Goal: Find specific page/section: Locate a particular part of the current website

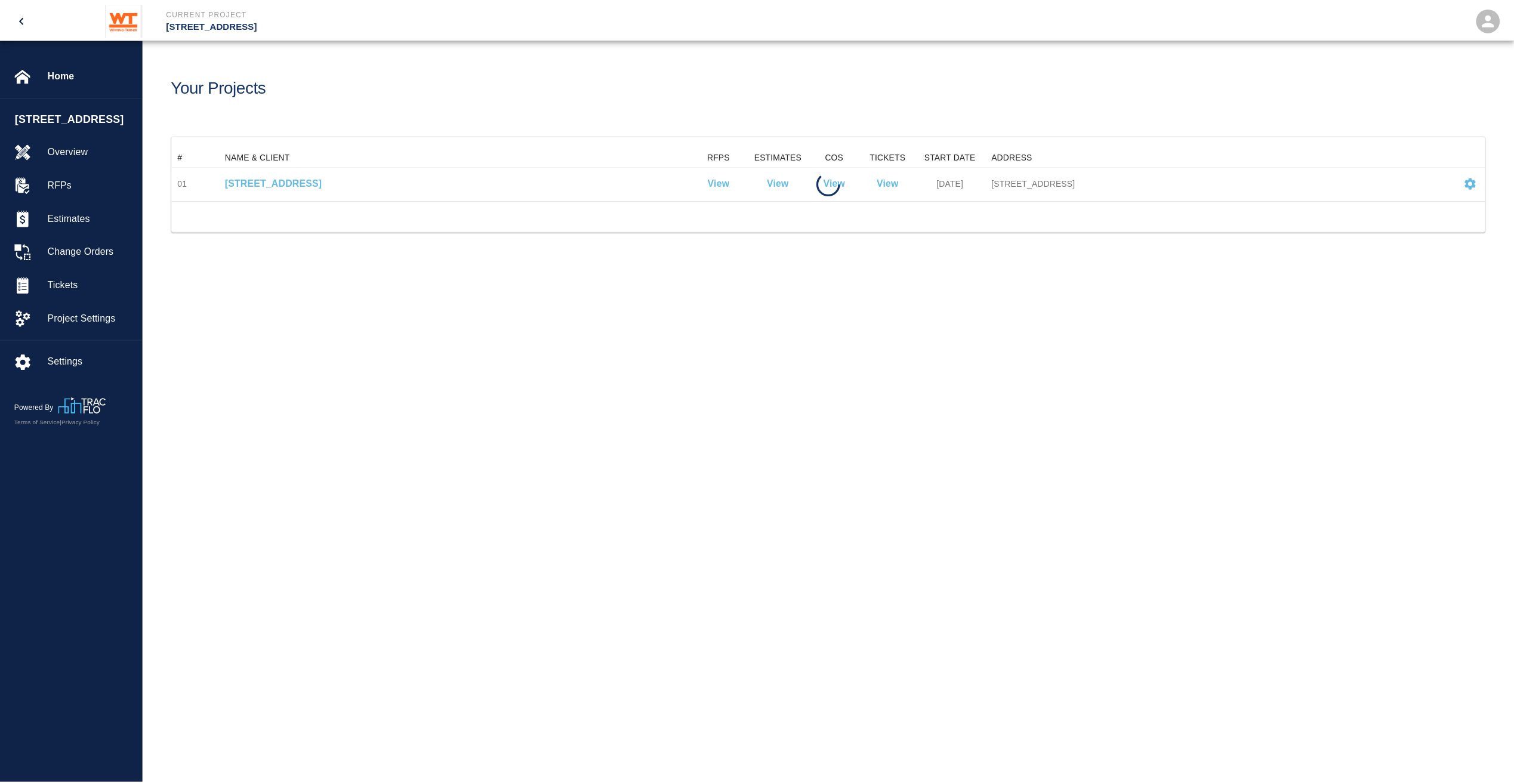
scroll to position [43, 1313]
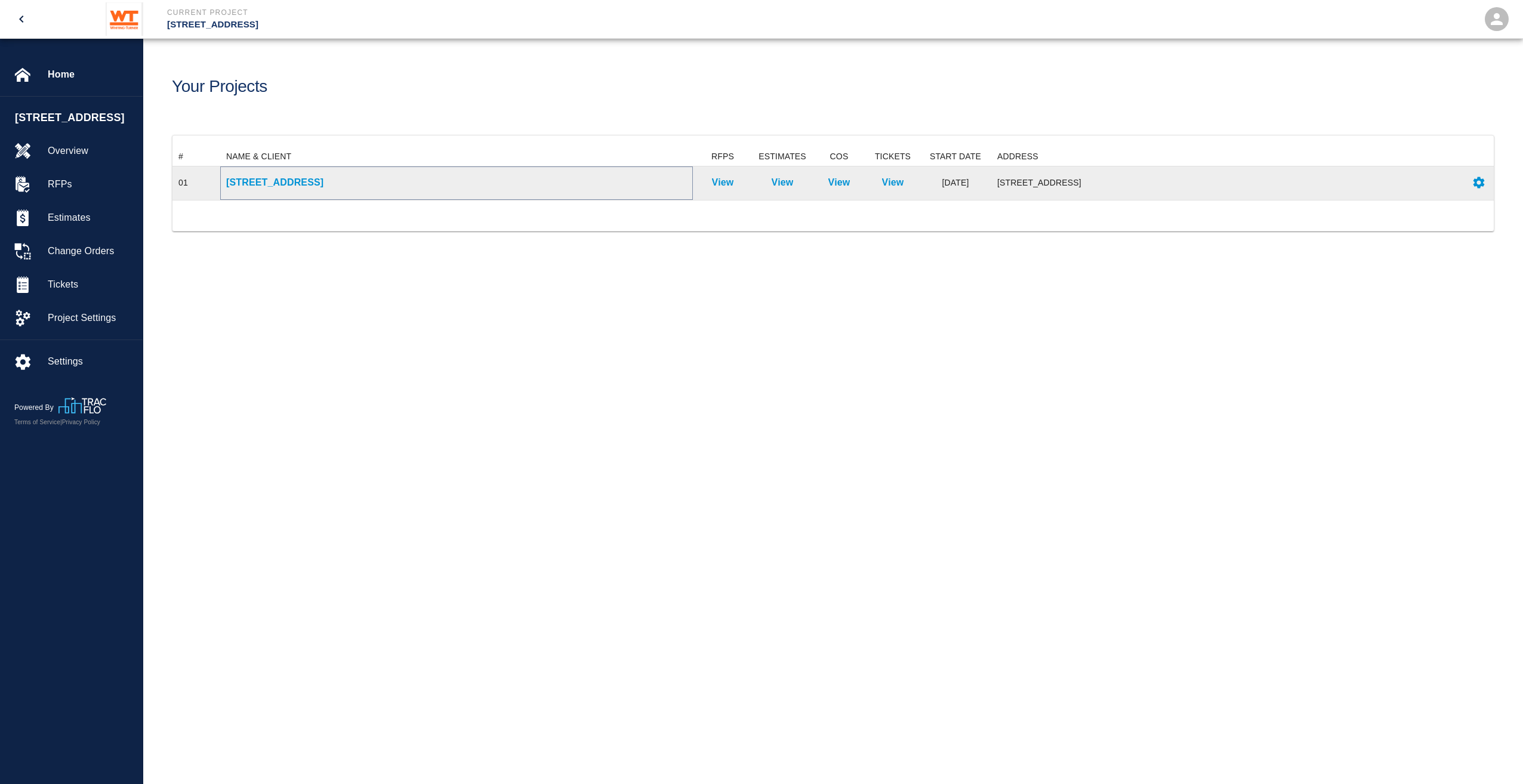
click at [294, 183] on p "[STREET_ADDRESS]" at bounding box center [457, 182] width 461 height 14
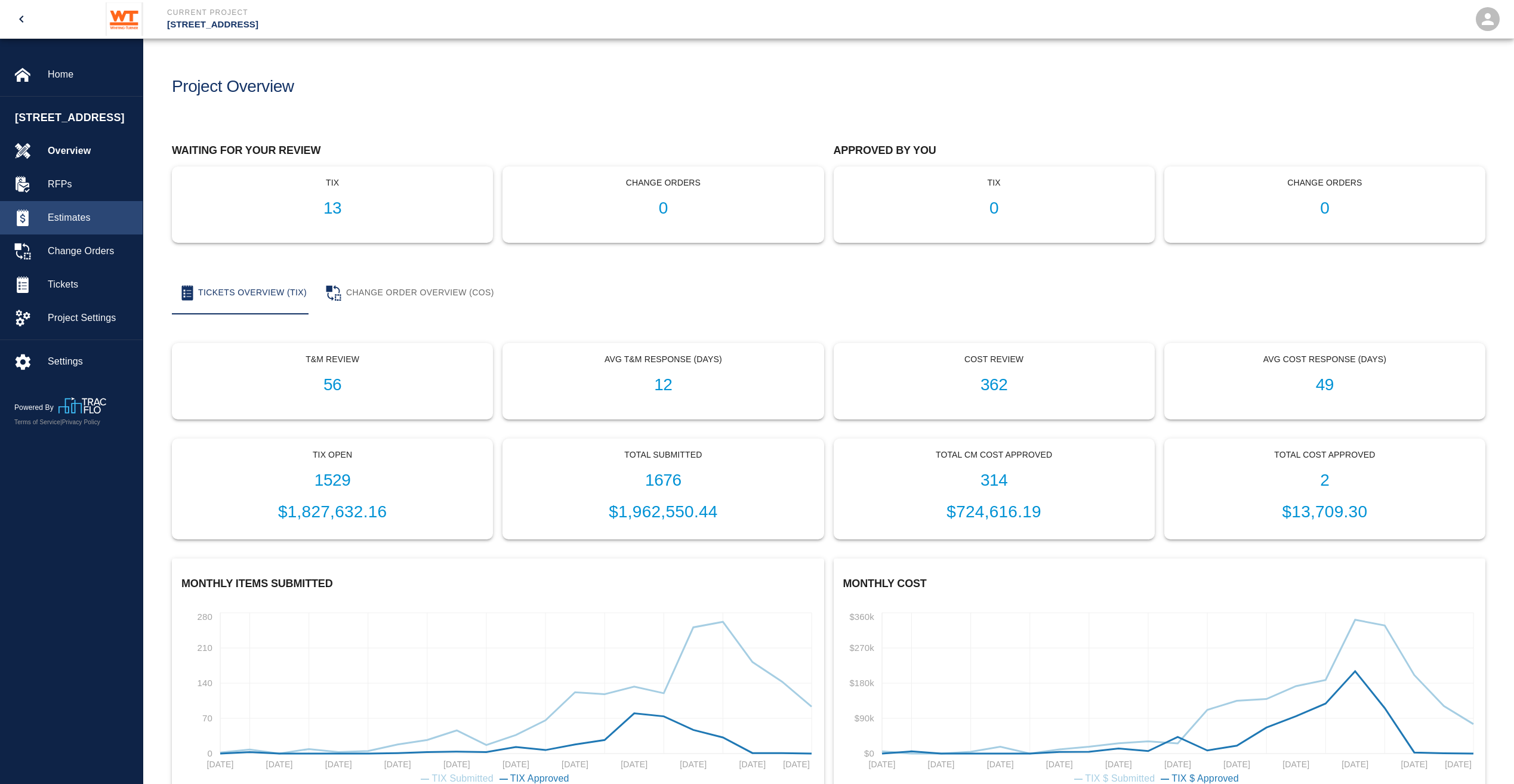
click at [89, 225] on span "Estimates" at bounding box center [90, 217] width 86 height 14
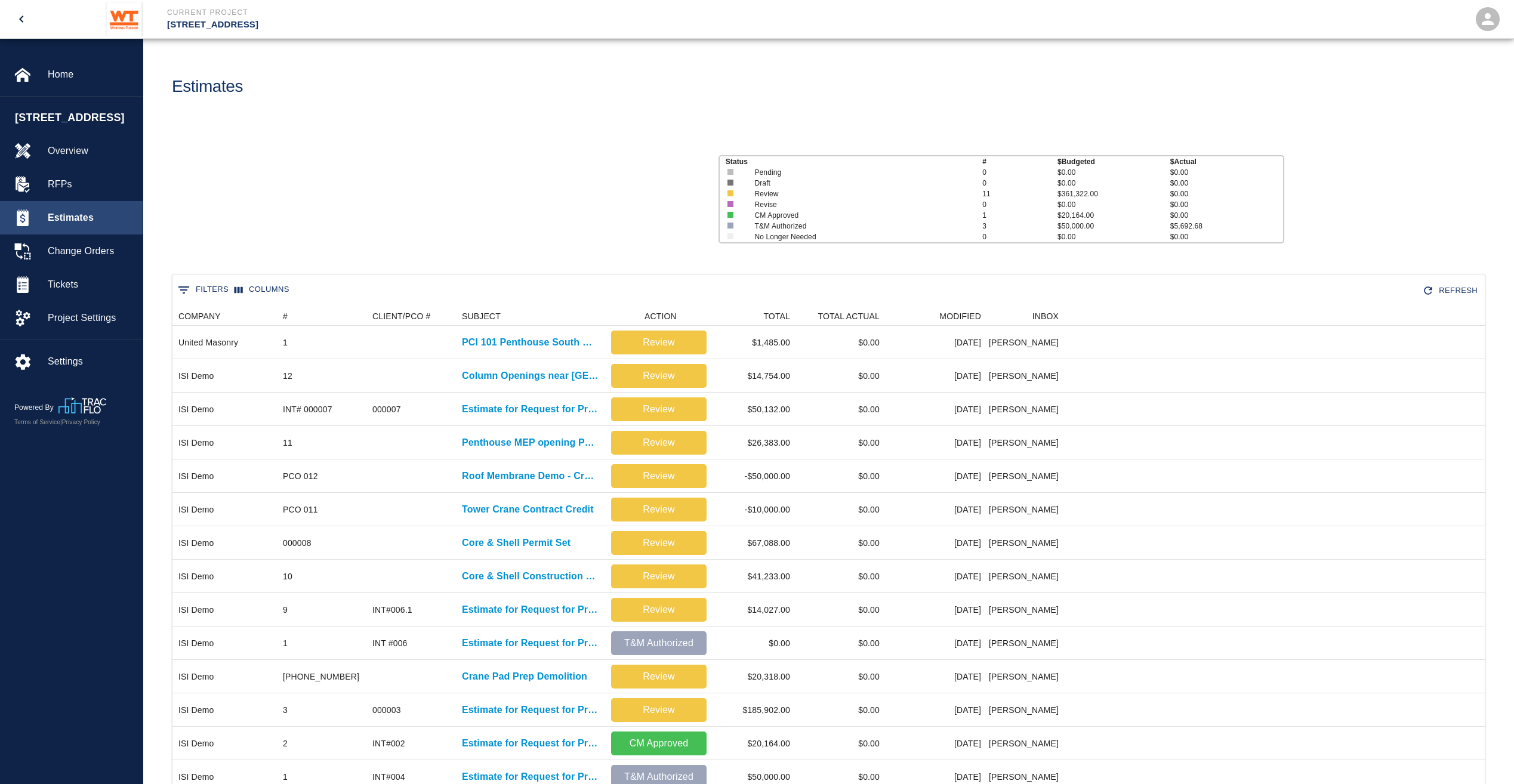
scroll to position [511, 1304]
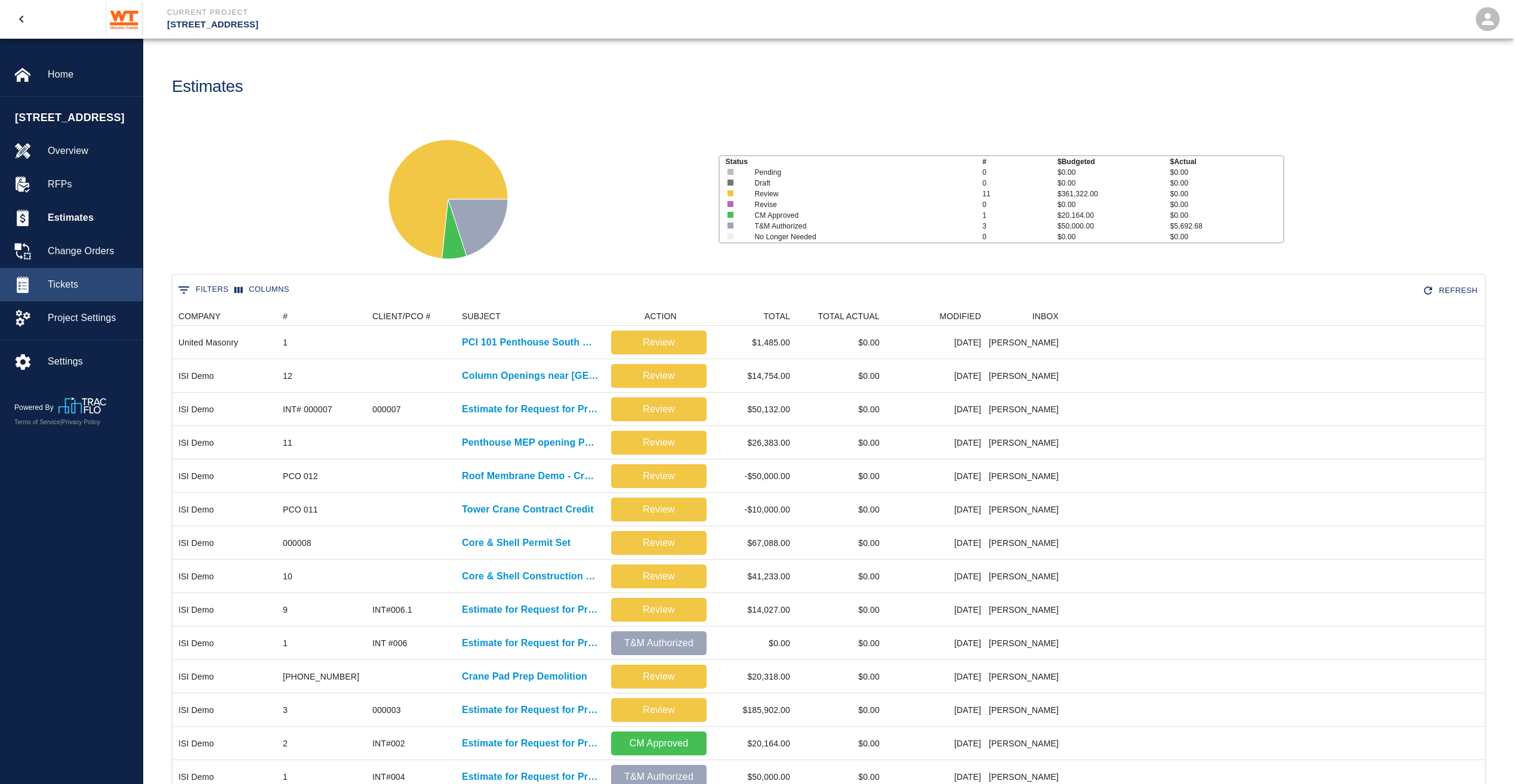
click at [72, 301] on div "Tickets" at bounding box center [71, 284] width 142 height 33
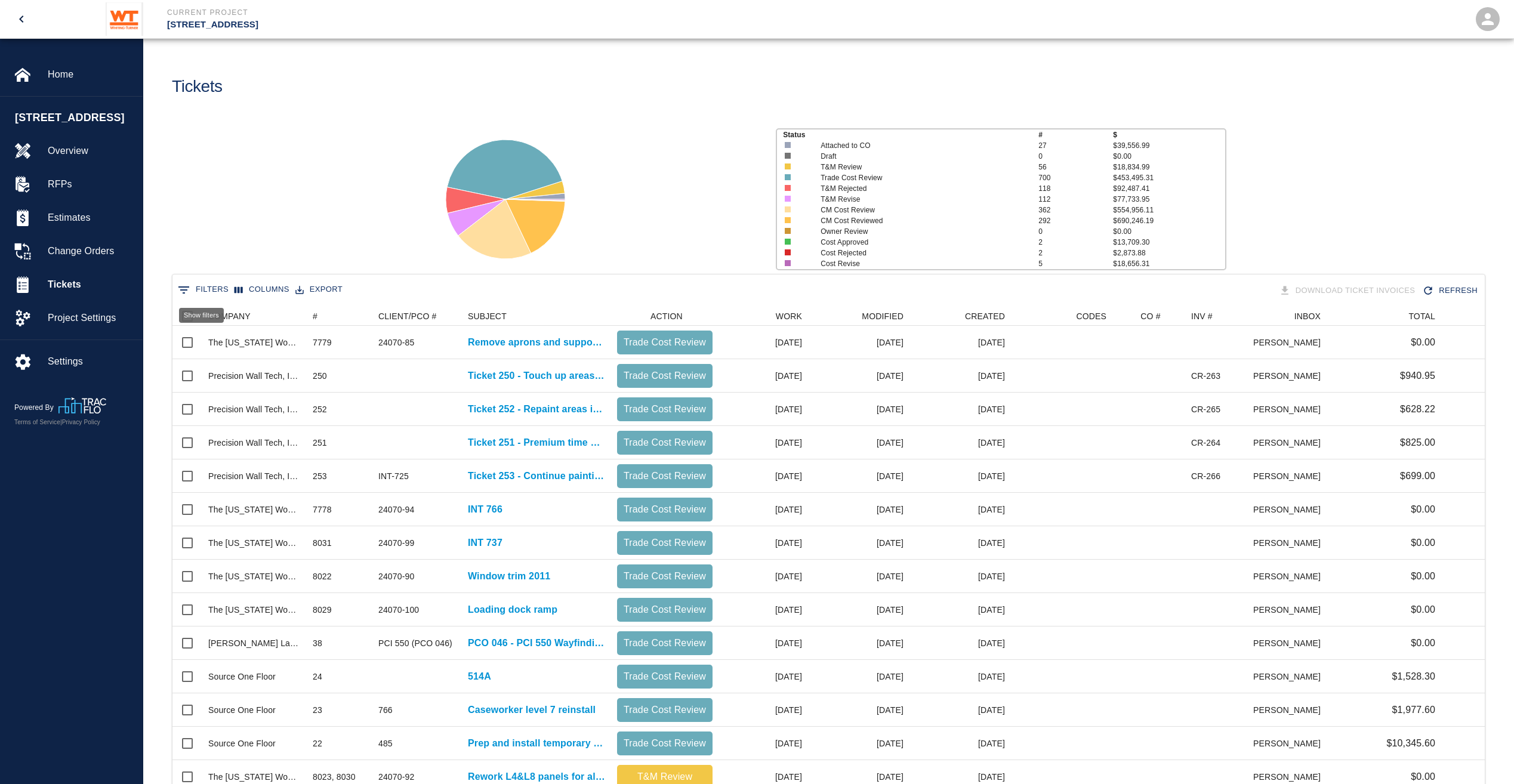
click at [215, 289] on button "0 Filters" at bounding box center [203, 289] width 57 height 19
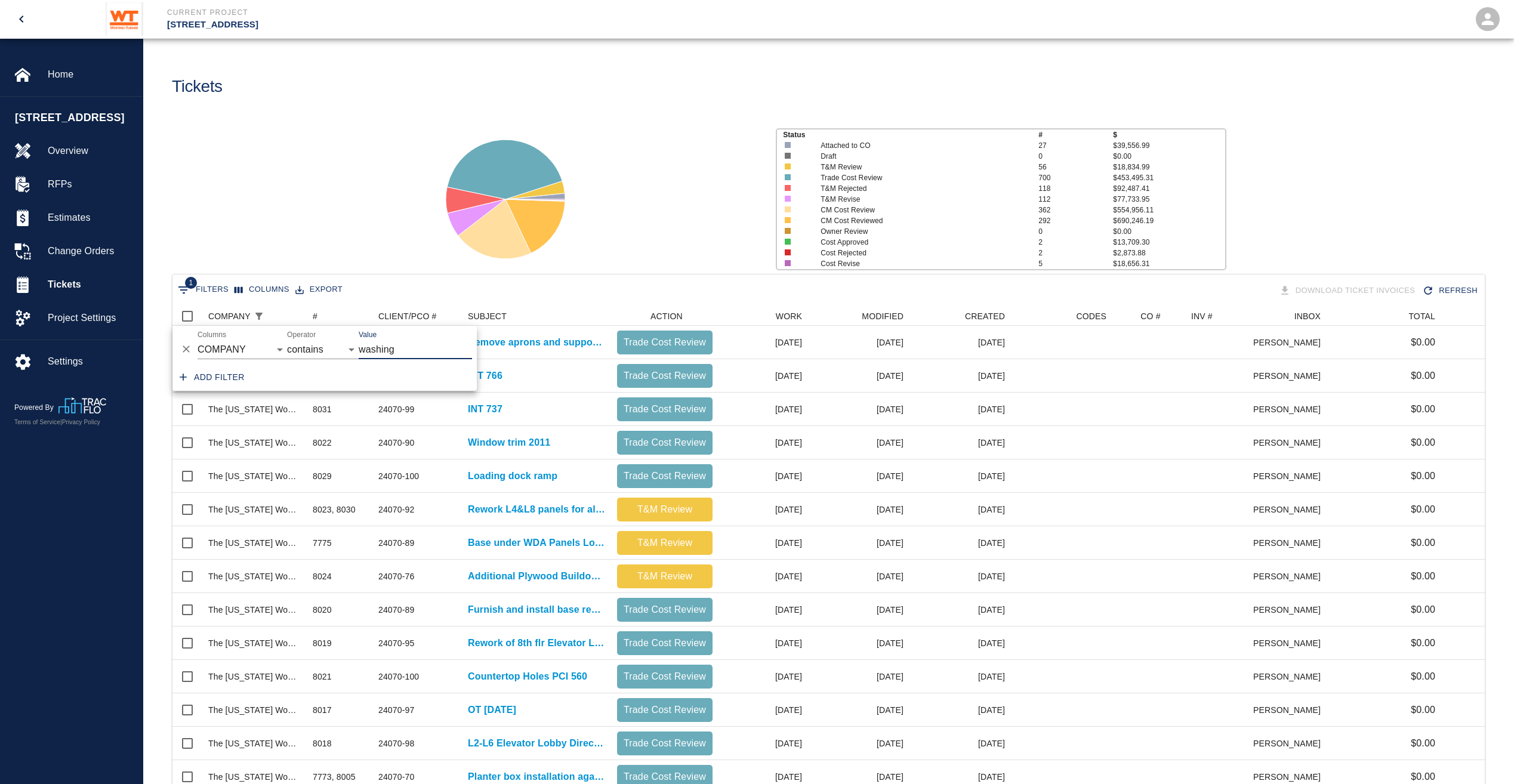
type input "washing"
click at [335, 250] on div "Status # $ Attached to CO 27 $39,556.99 Draft 0 $0.00 T&M Review 56 $18,834.99 …" at bounding box center [824, 194] width 1381 height 159
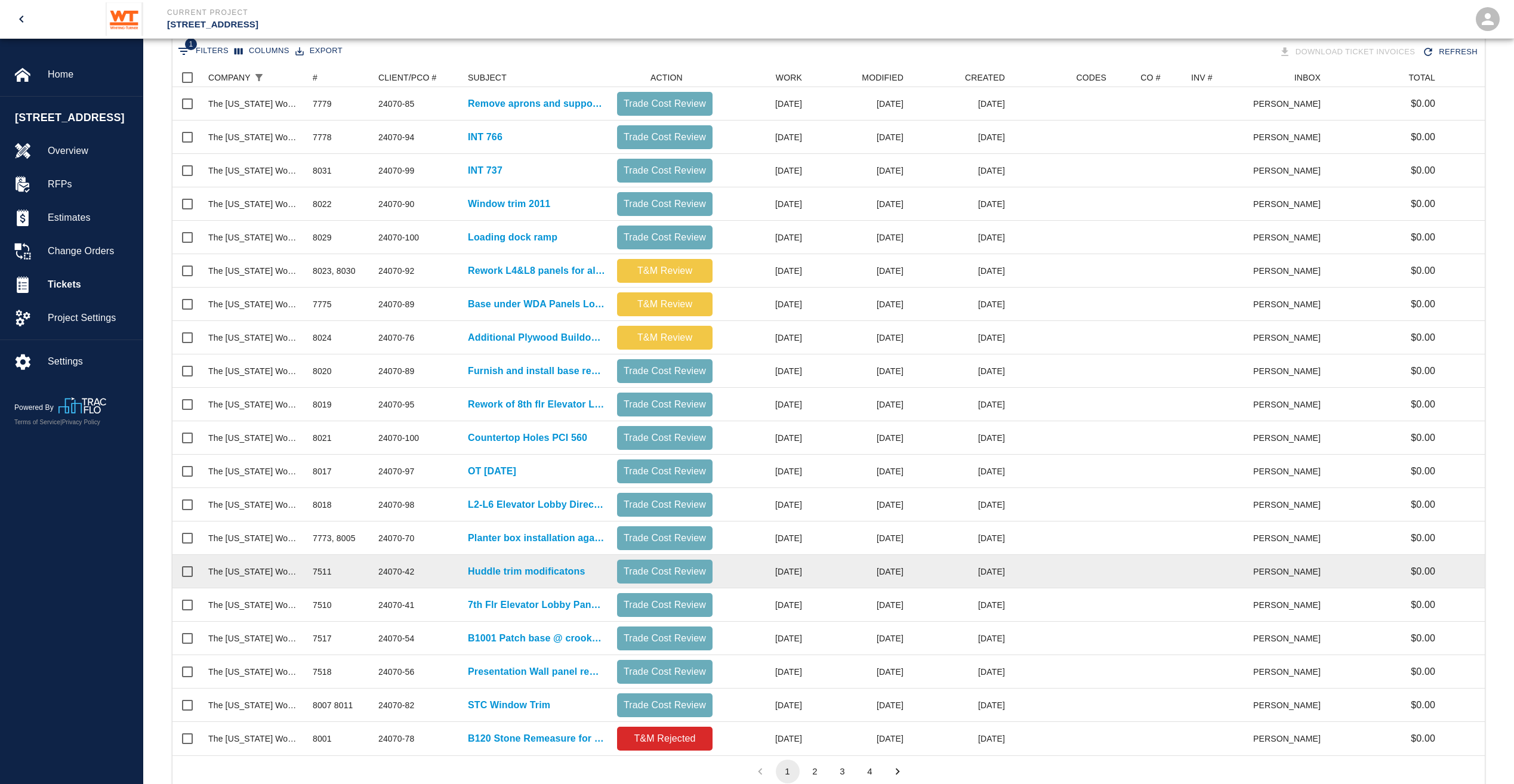
scroll to position [279, 0]
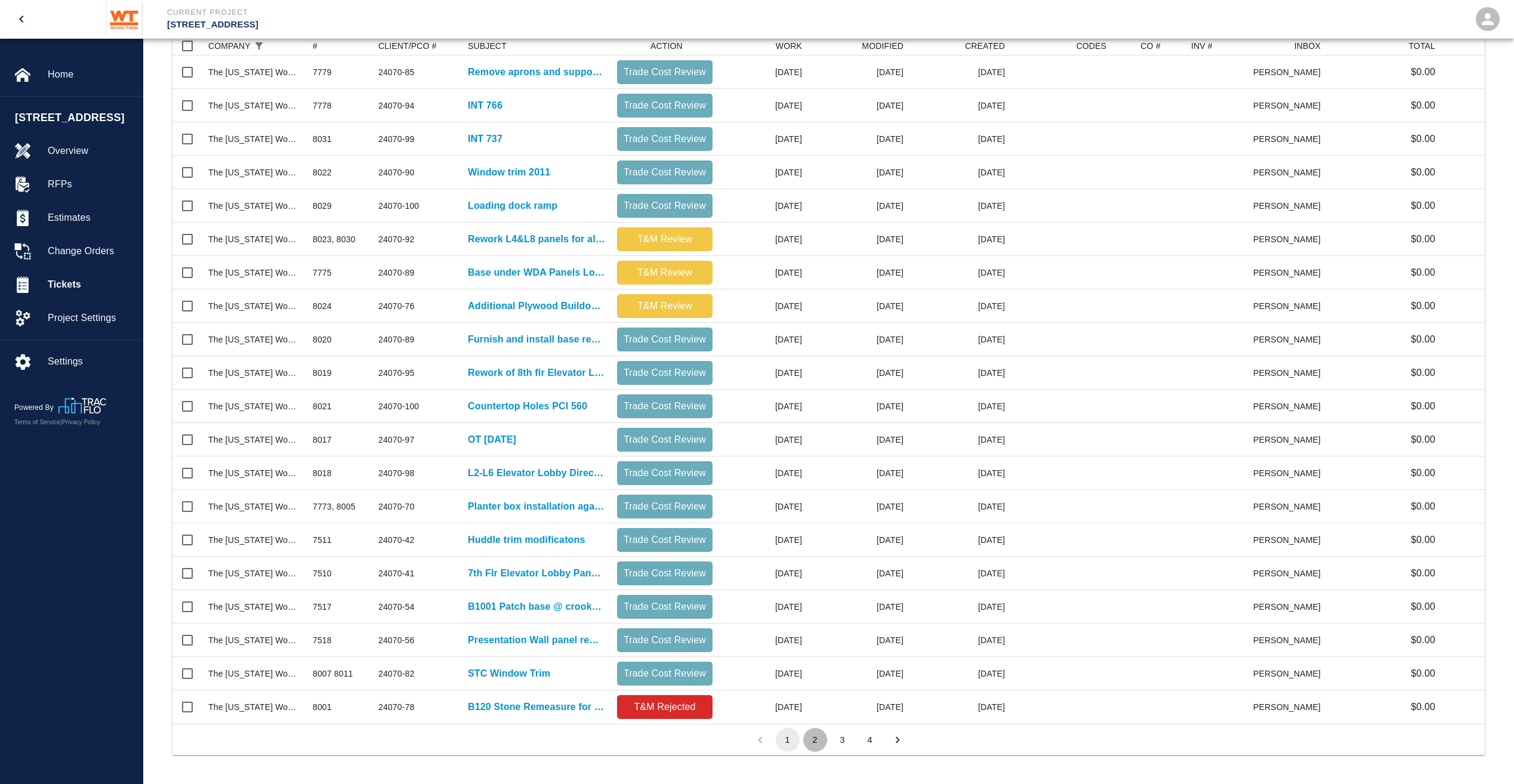
click at [810, 736] on button "2" at bounding box center [815, 739] width 24 height 24
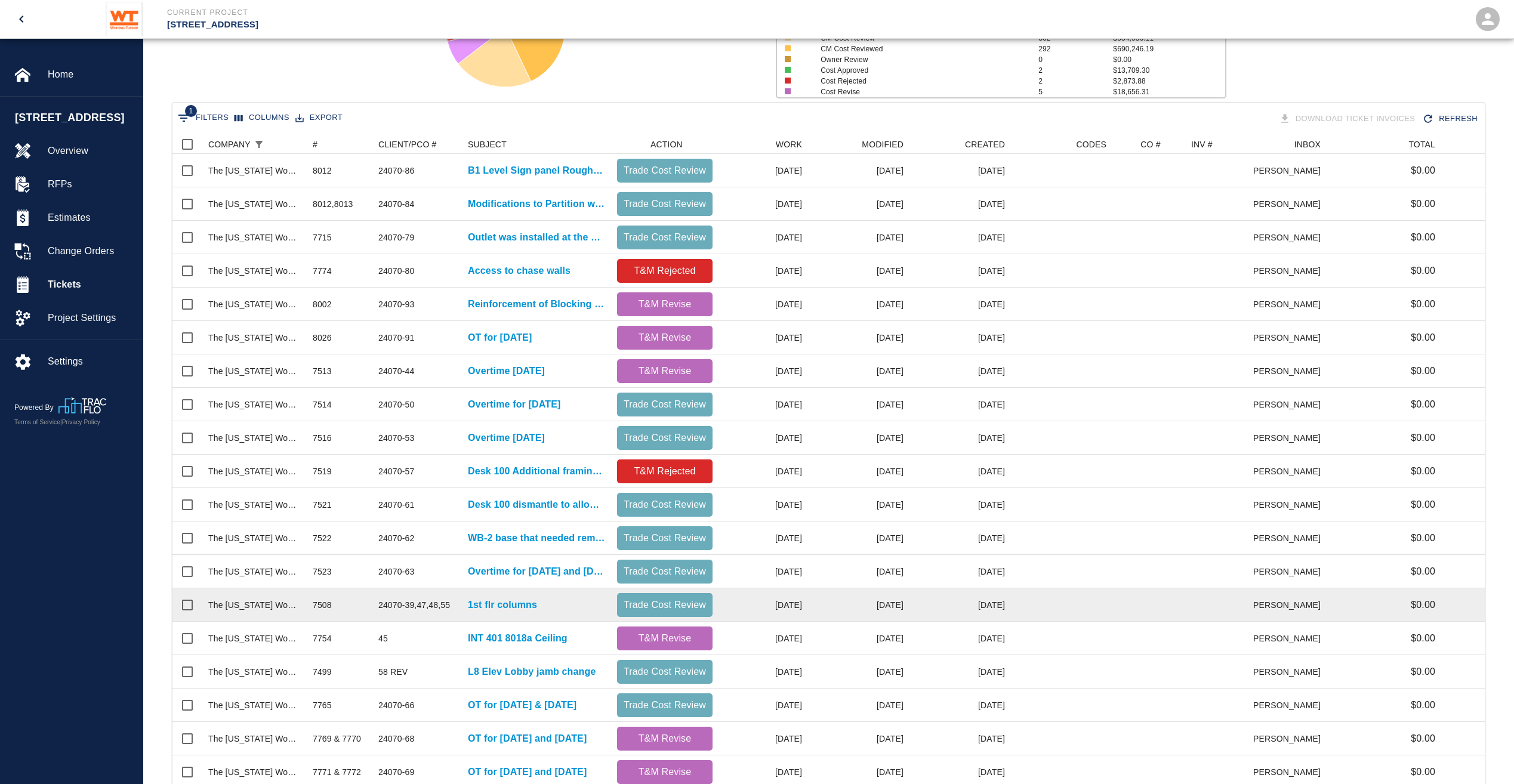
scroll to position [41, 0]
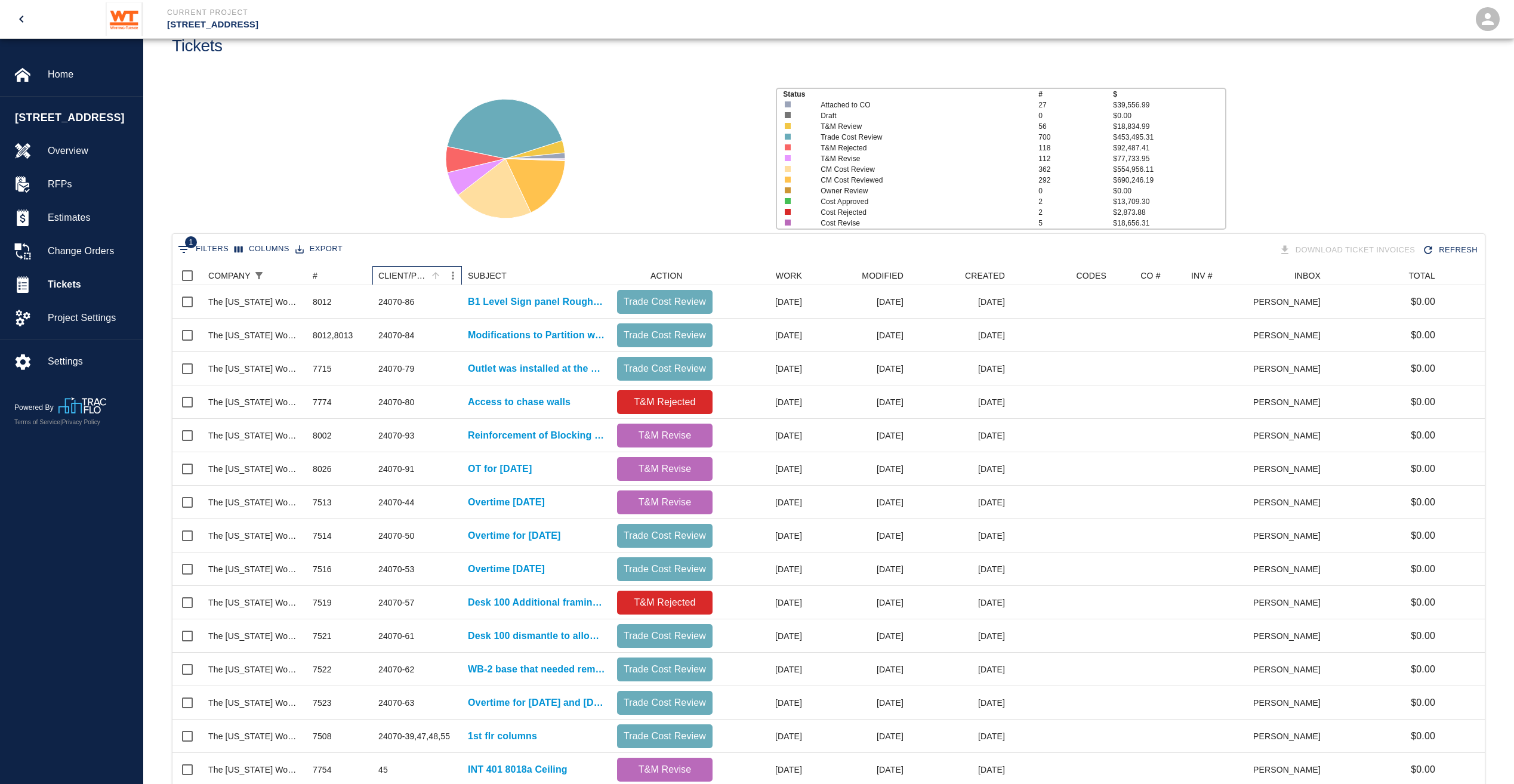
click at [405, 269] on div "CLIENT/PCO #" at bounding box center [403, 275] width 49 height 19
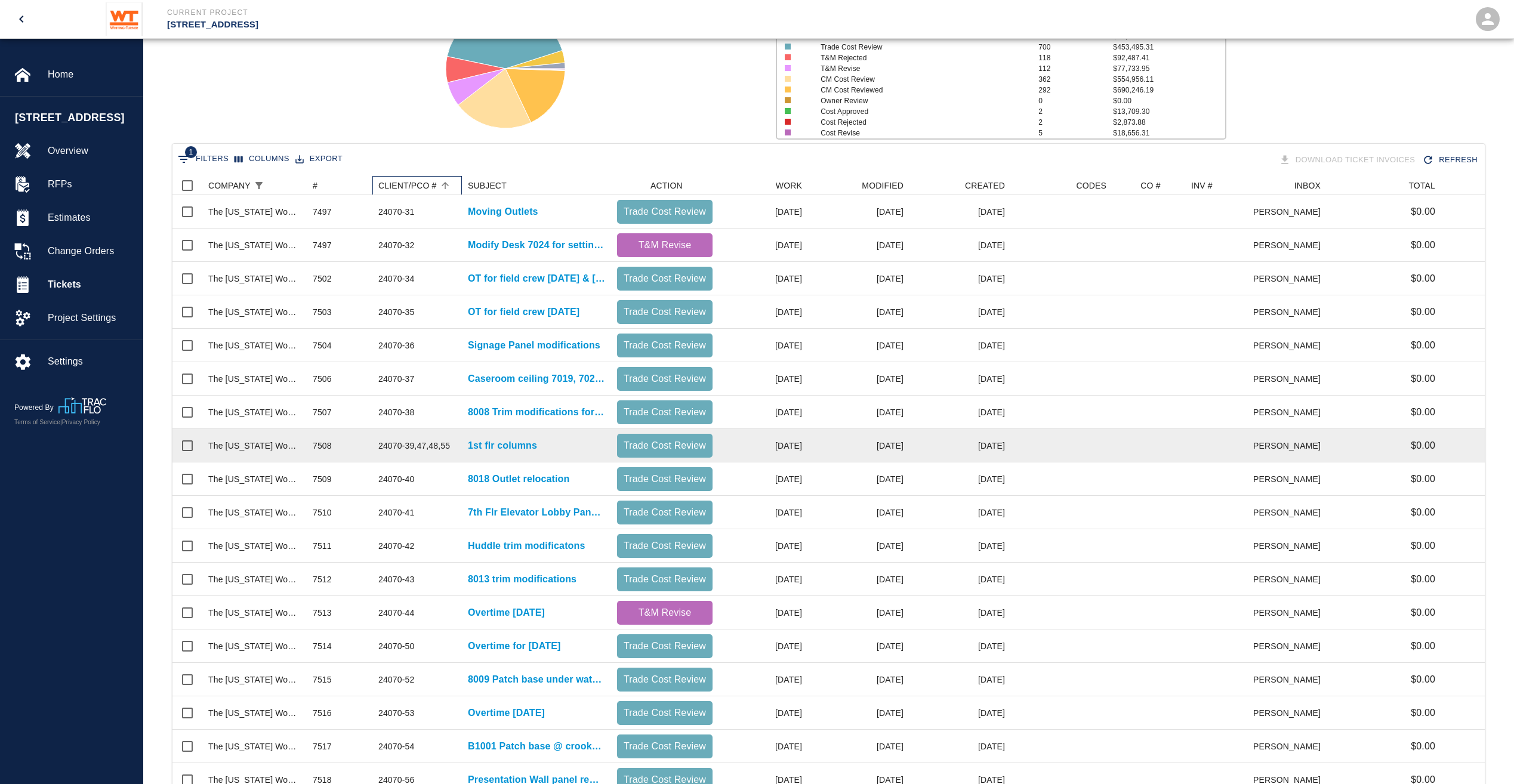
scroll to position [279, 0]
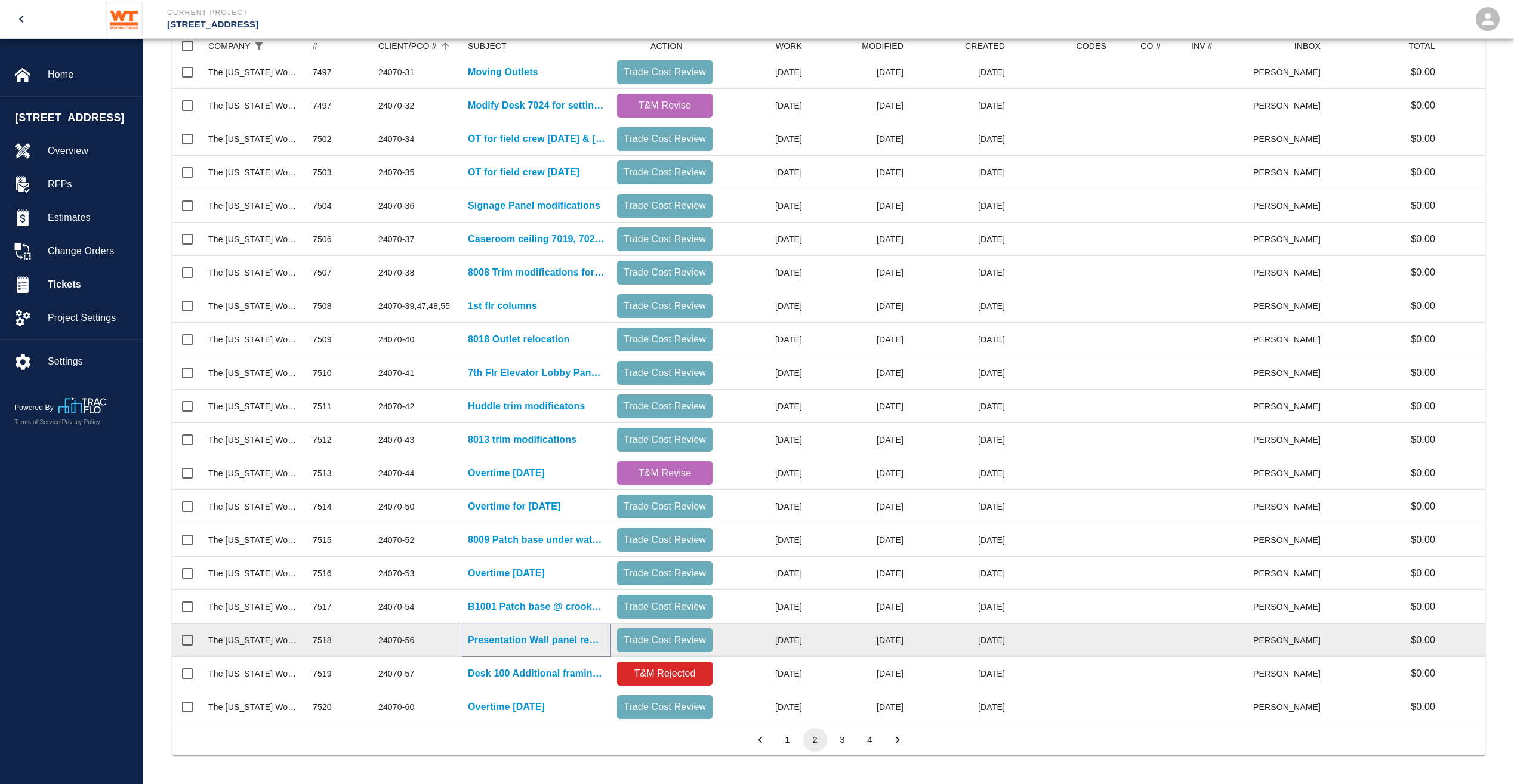
click at [480, 633] on p "Presentation Wall panel removal & reinstallation for AV work" at bounding box center [537, 639] width 137 height 14
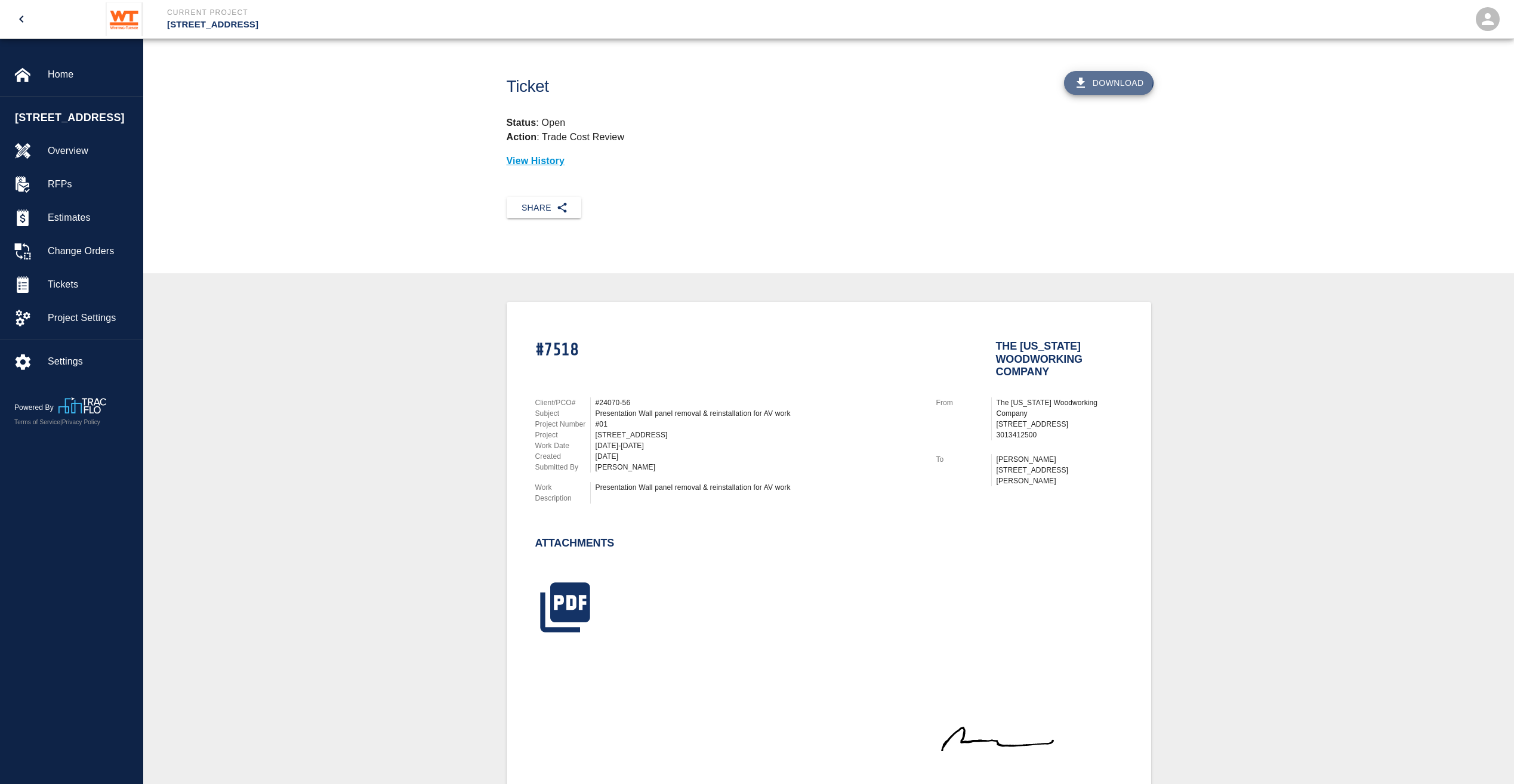
click at [1109, 78] on button "Download" at bounding box center [1109, 82] width 90 height 24
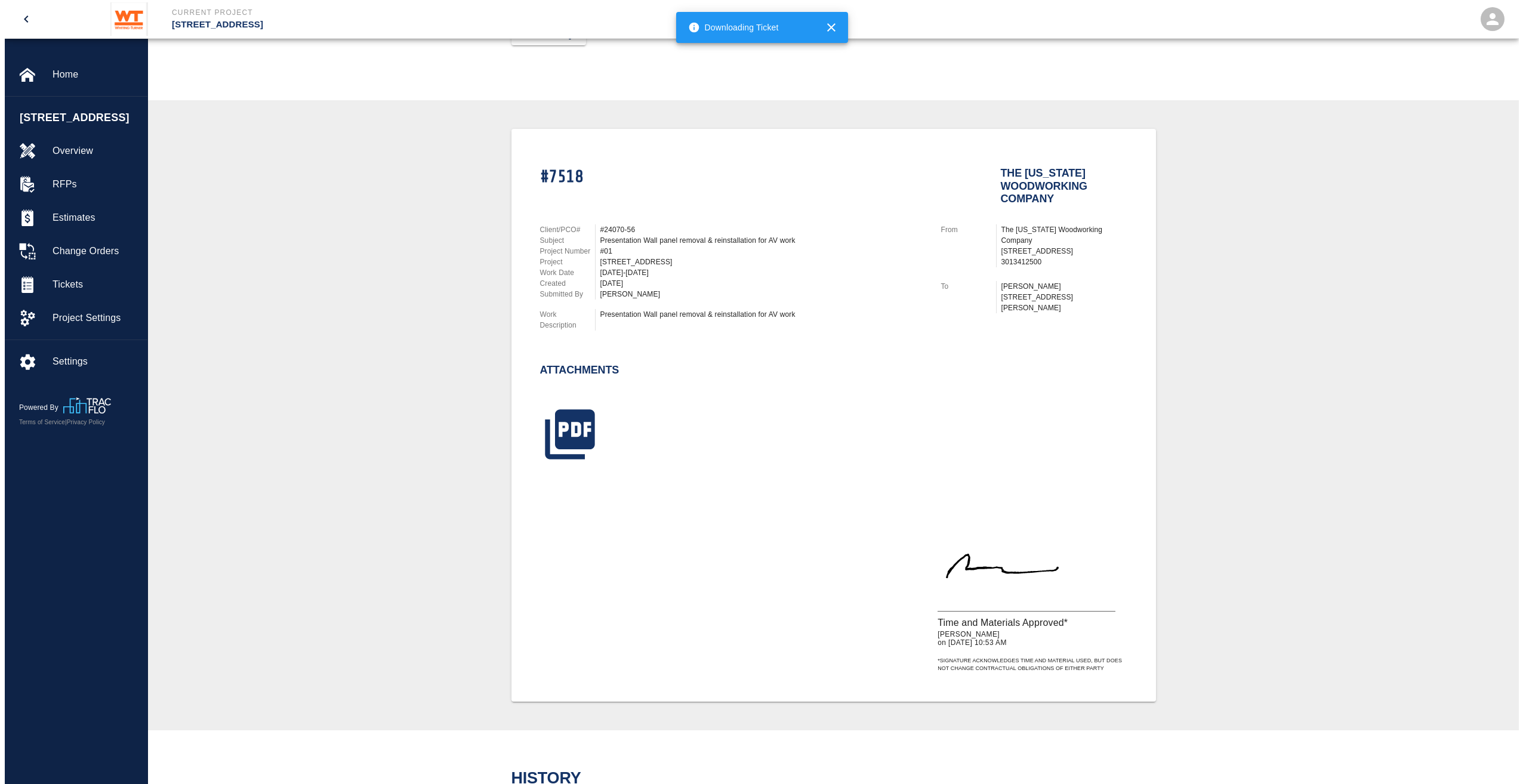
scroll to position [179, 0]
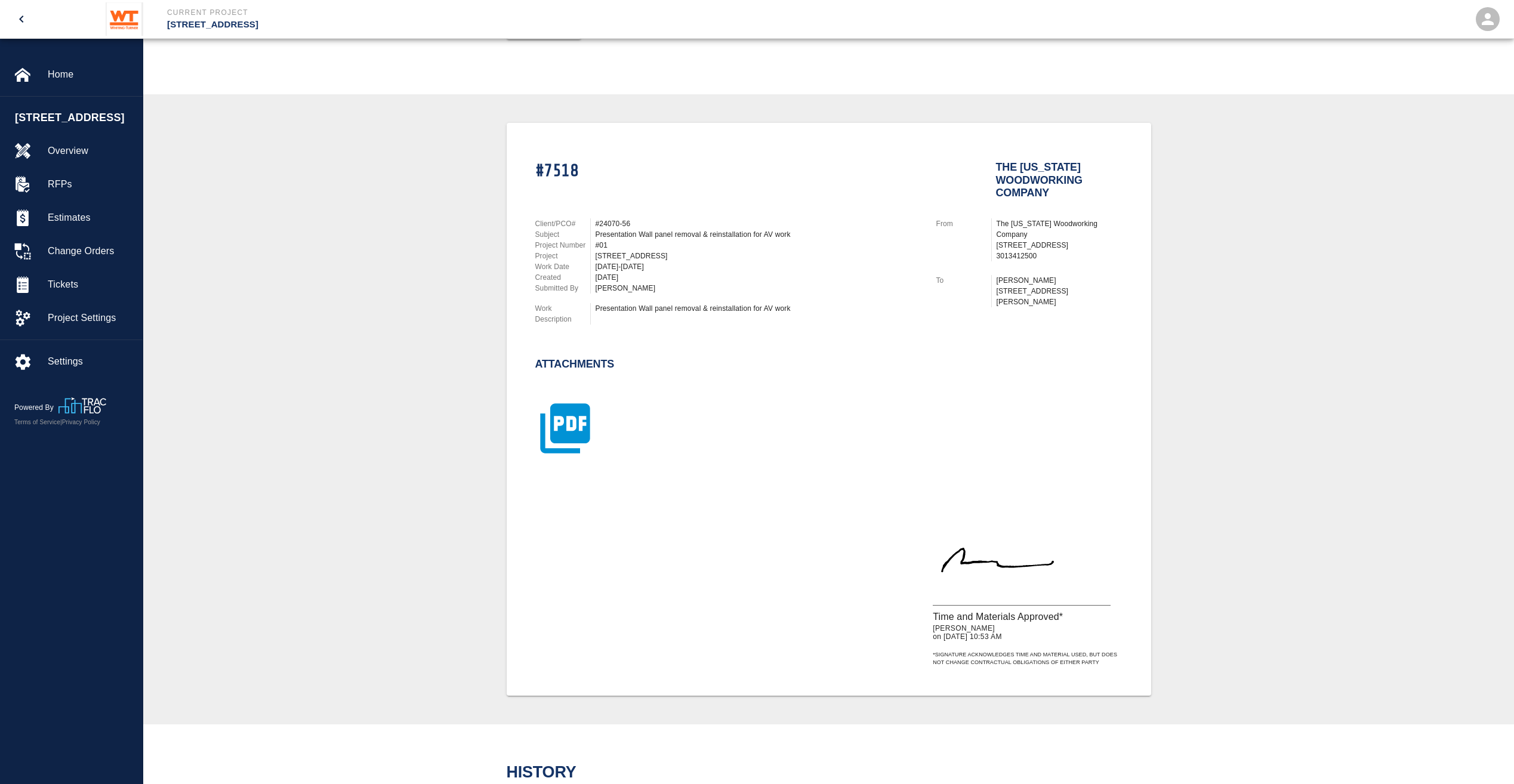
click at [582, 418] on icon "button" at bounding box center [566, 428] width 60 height 60
